Goal: Navigation & Orientation: Go to known website

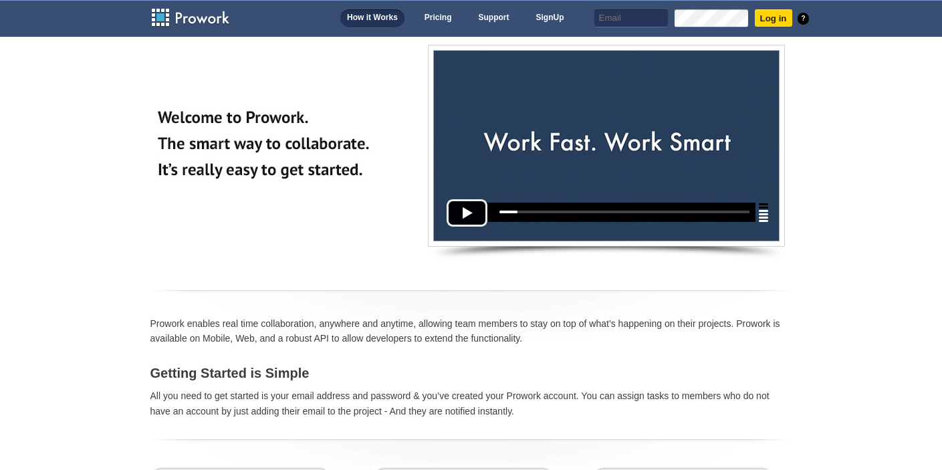
click at [193, 13] on link "Prowork" at bounding box center [198, 17] width 96 height 21
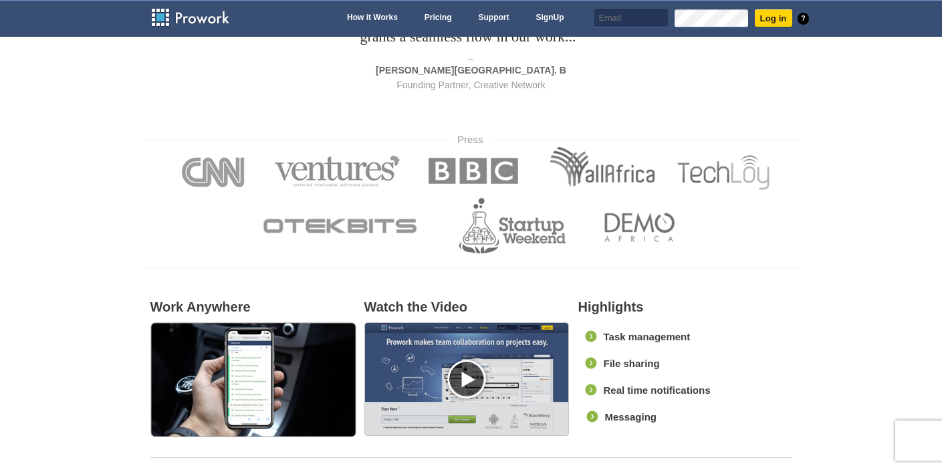
scroll to position [501, 0]
